Goal: Information Seeking & Learning: Learn about a topic

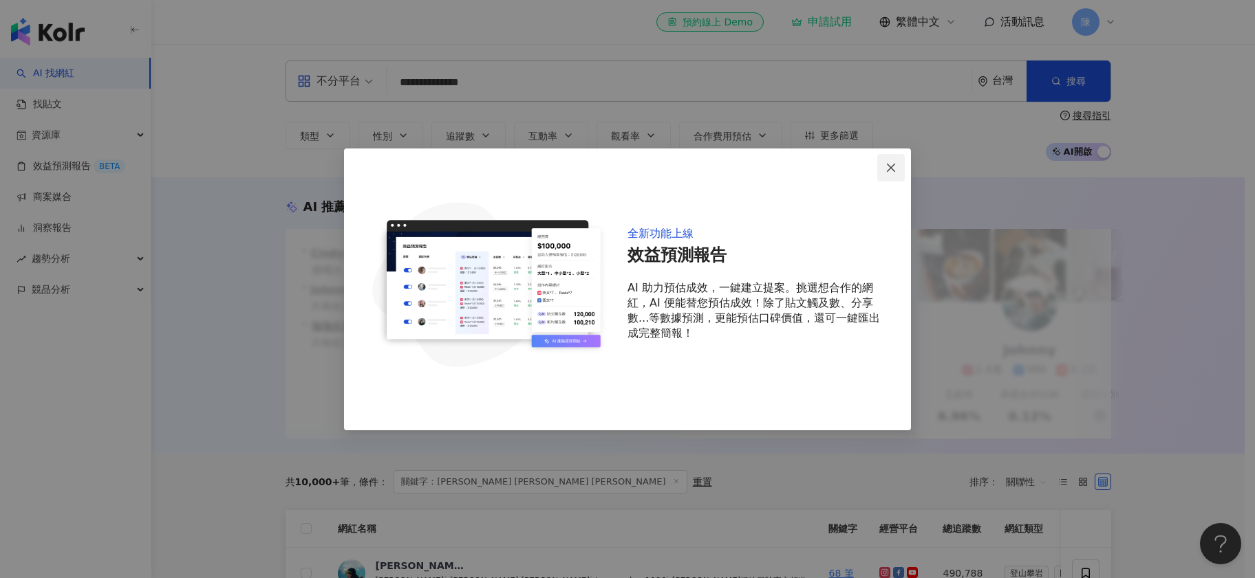
click at [887, 160] on button "Close" at bounding box center [891, 168] width 28 height 28
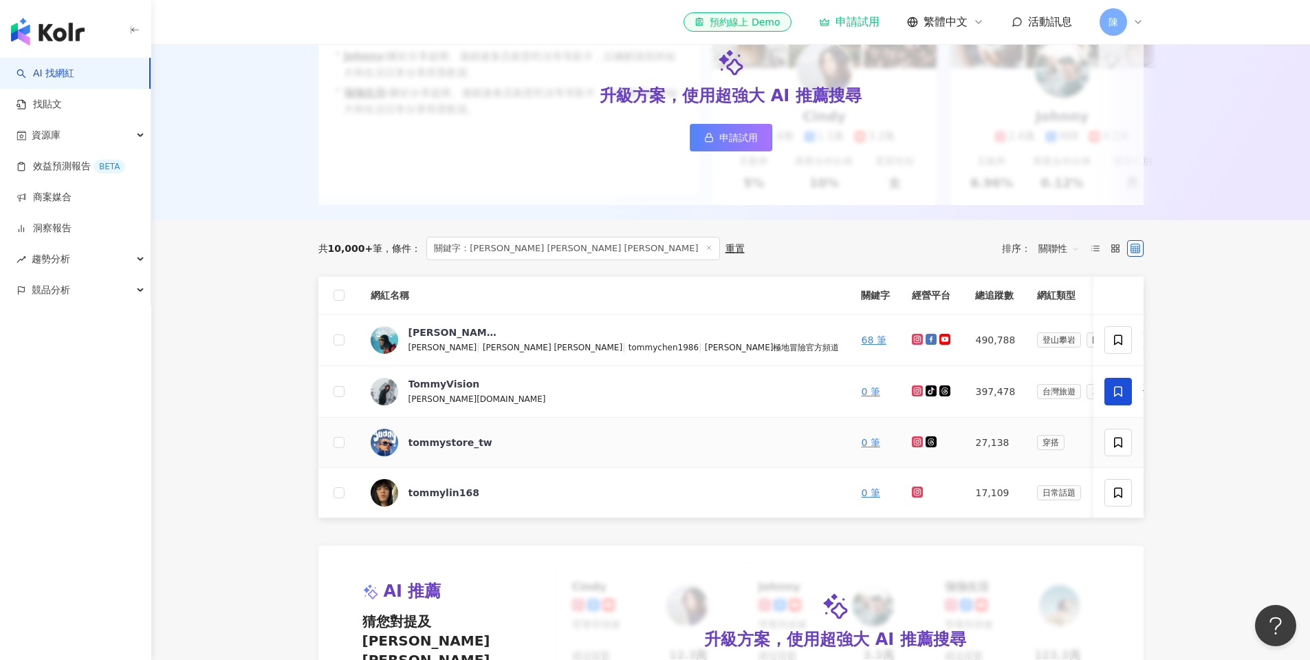
scroll to position [235, 0]
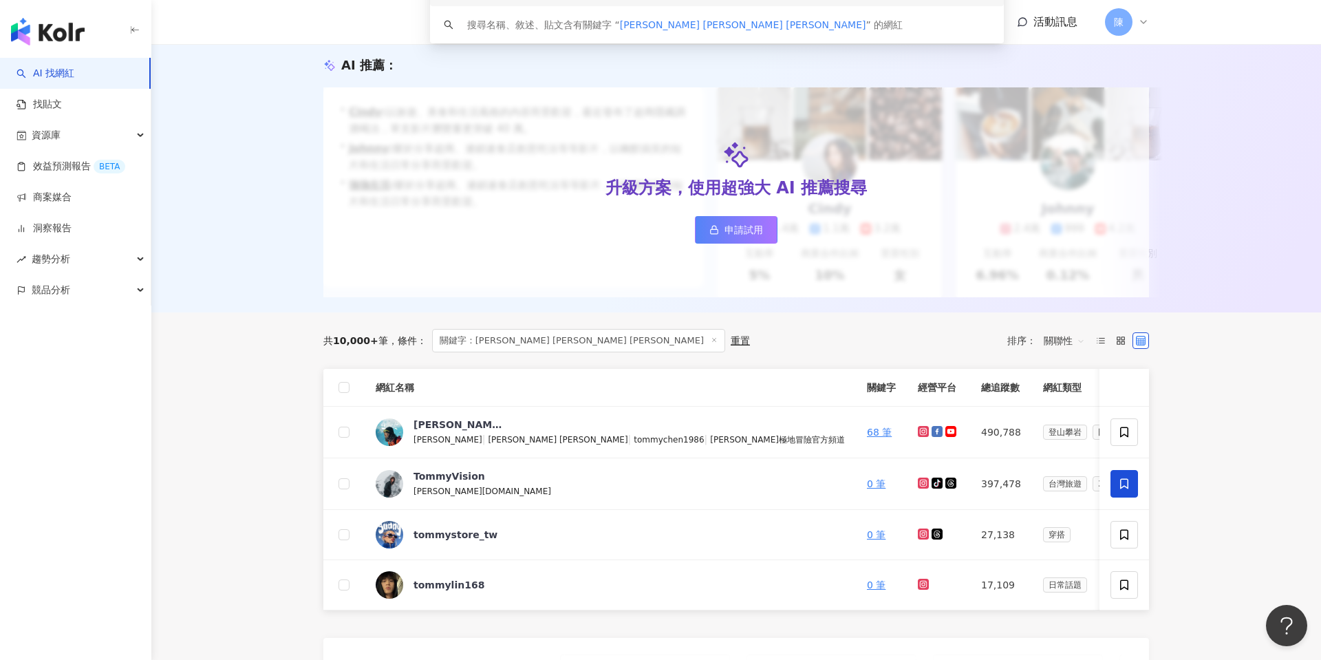
scroll to position [155, 0]
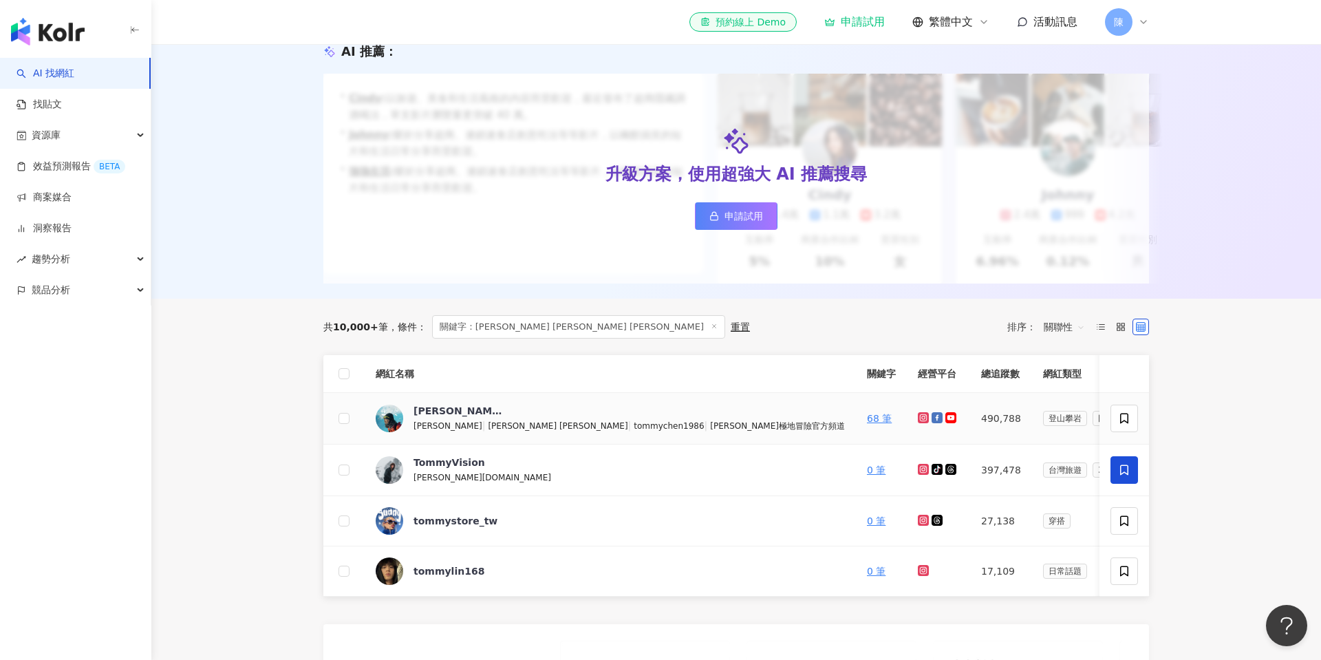
click at [920, 419] on icon at bounding box center [923, 418] width 6 height 6
click at [931, 416] on icon at bounding box center [936, 417] width 11 height 11
click at [945, 416] on icon at bounding box center [950, 417] width 11 height 11
click at [441, 407] on div "[PERSON_NAME] [PERSON_NAME] [PERSON_NAME]" at bounding box center [457, 411] width 89 height 14
